Goal: Information Seeking & Learning: Learn about a topic

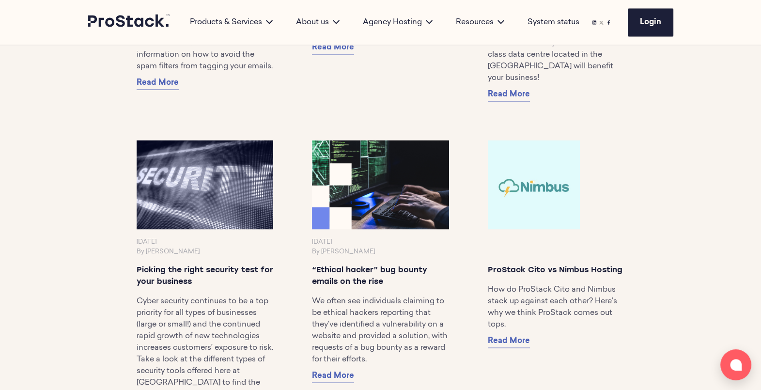
scroll to position [6790, 0]
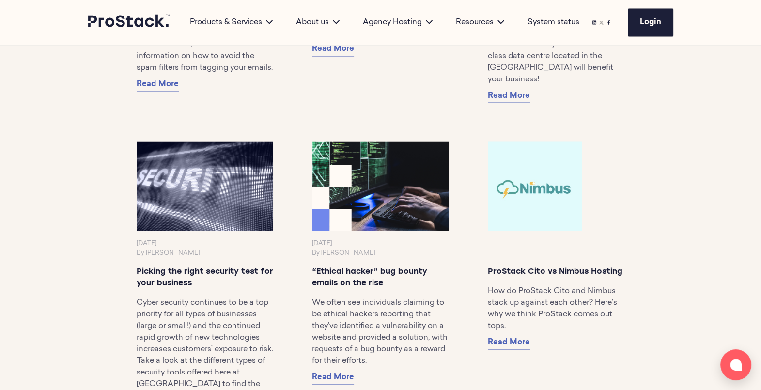
click at [523, 165] on img at bounding box center [533, 185] width 97 height 93
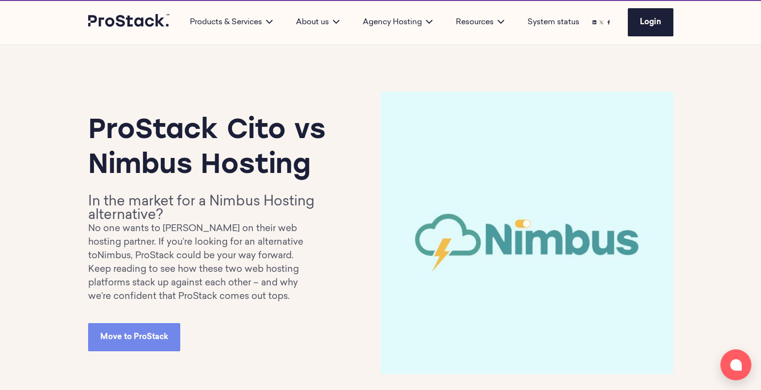
click at [510, 352] on img at bounding box center [527, 233] width 293 height 282
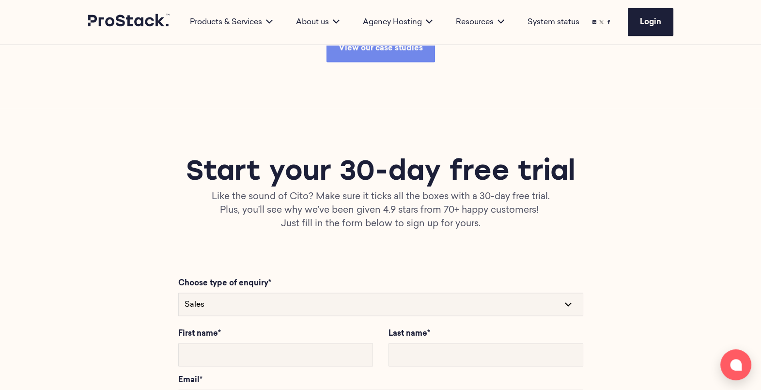
scroll to position [2410, 0]
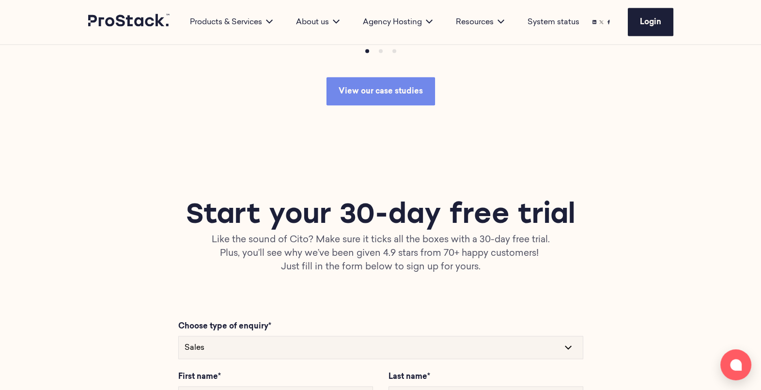
click at [297, 231] on h1 "Start your 30-day free trial" at bounding box center [380, 216] width 585 height 35
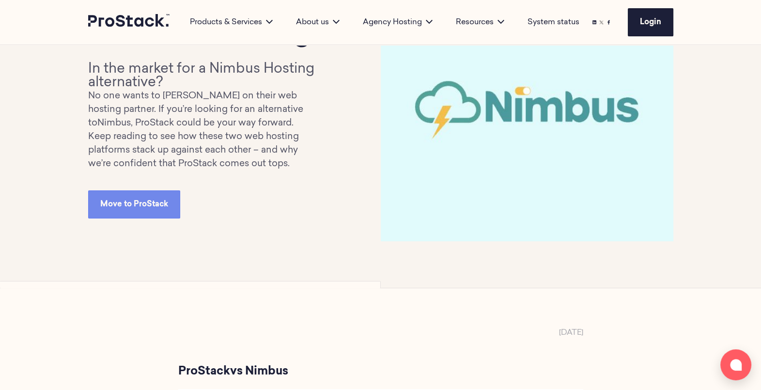
scroll to position [0, 0]
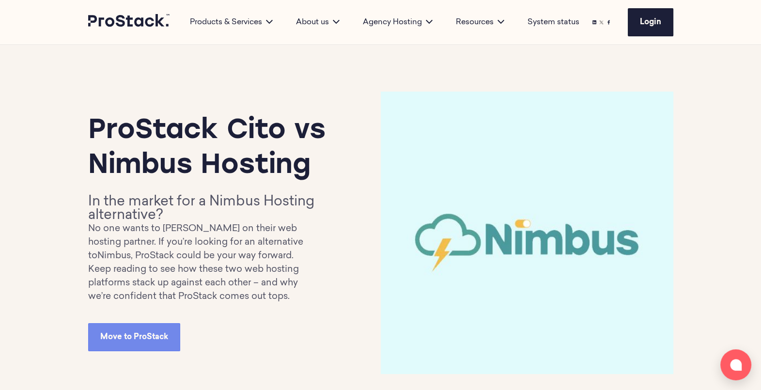
click at [267, 256] on p "No one wants to [PERSON_NAME] on their web hosting partner. If you’re looking f…" at bounding box center [204, 242] width 232 height 41
click at [187, 216] on h2 "In the market for a Nimbus Hosting alternative?" at bounding box center [204, 208] width 232 height 27
